Goal: Information Seeking & Learning: Learn about a topic

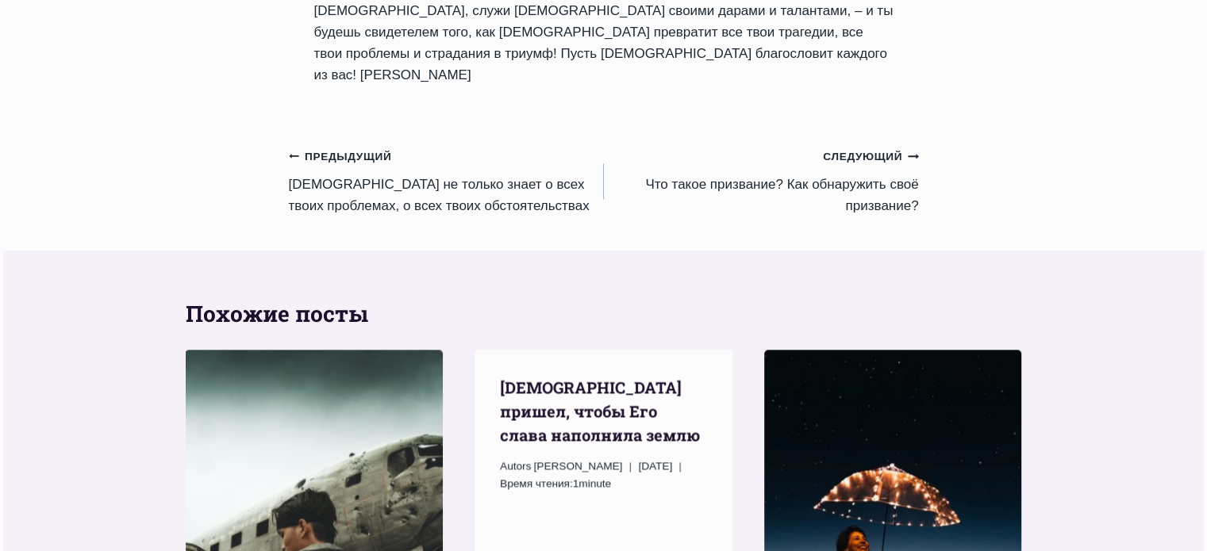
scroll to position [2147, 0]
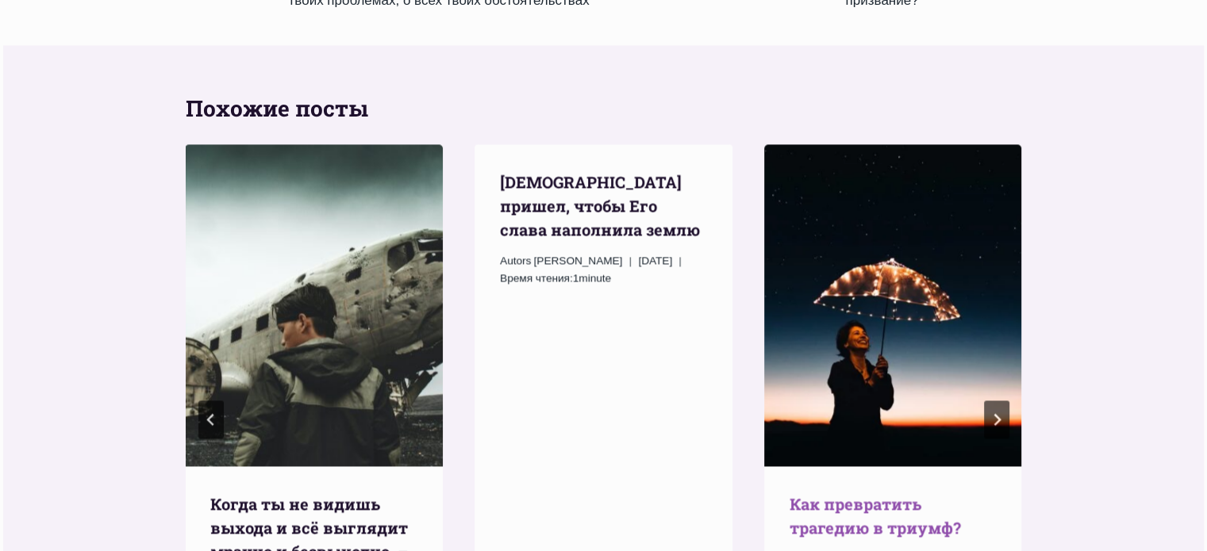
click at [835, 493] on link "Как превратить трагедию в триумф?" at bounding box center [874, 515] width 171 height 44
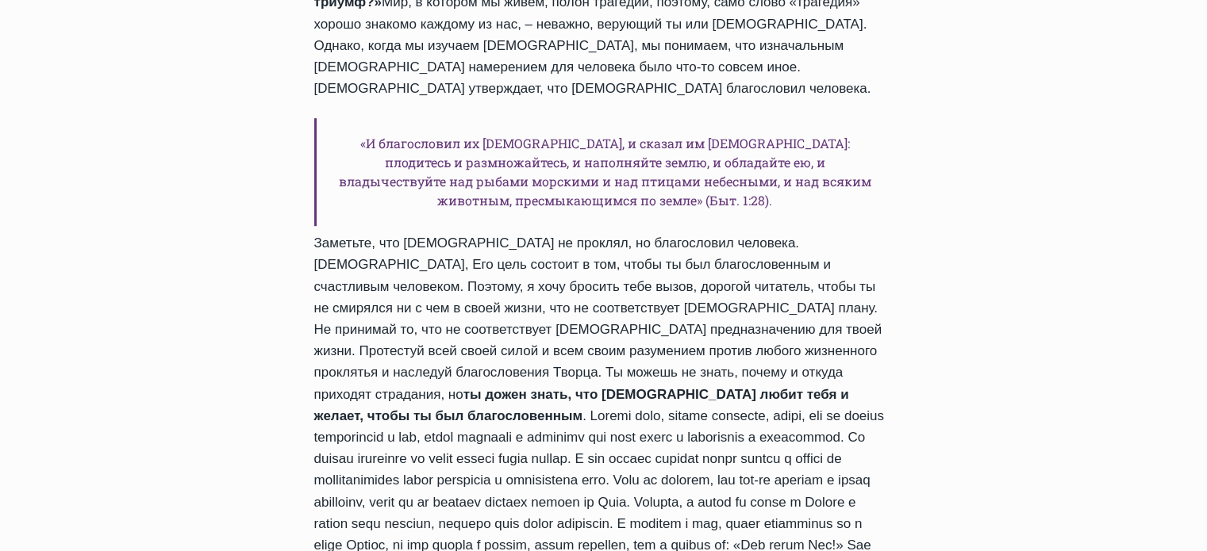
scroll to position [800, 0]
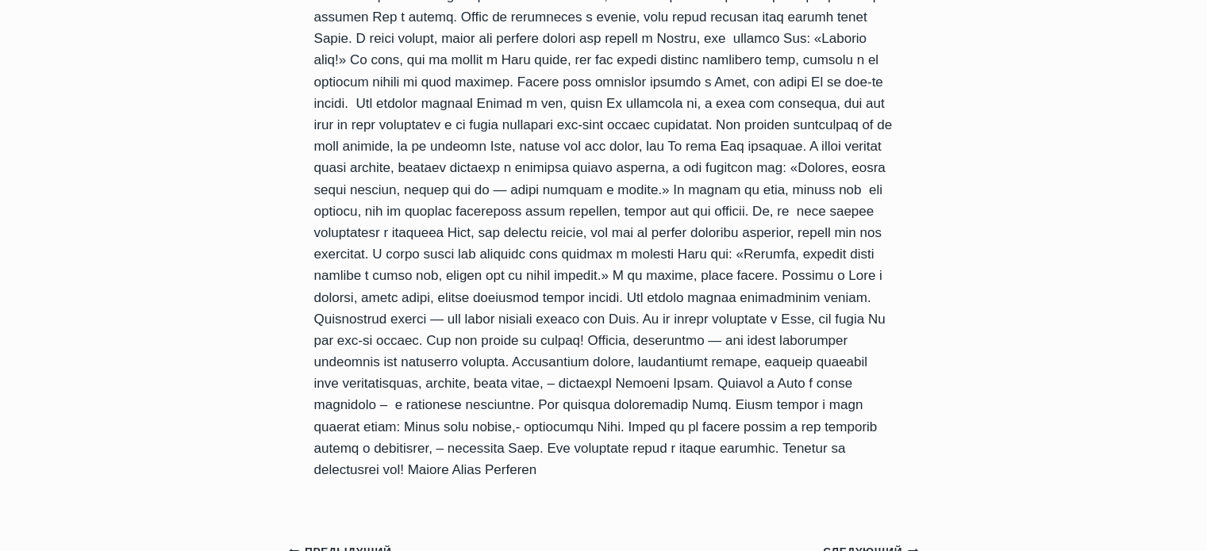
scroll to position [868, 0]
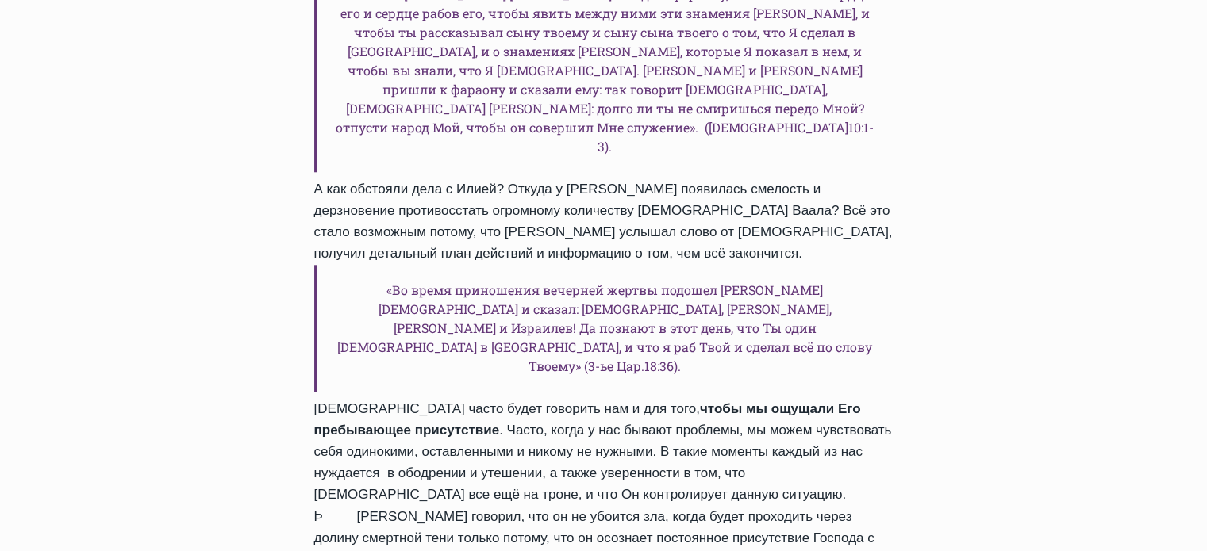
scroll to position [1394, 0]
